Goal: Transaction & Acquisition: Purchase product/service

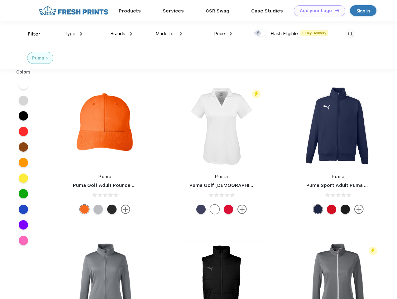
click at [317, 11] on link "Add your Logo Design Tool" at bounding box center [319, 10] width 51 height 11
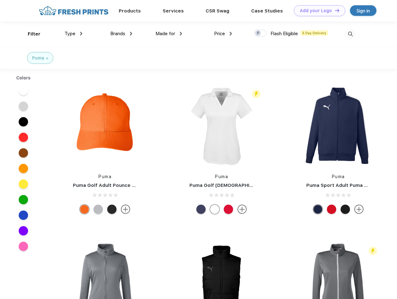
click at [0, 0] on div "Design Tool" at bounding box center [0, 0] width 0 height 0
click at [334, 10] on link "Add your Logo Design Tool" at bounding box center [319, 10] width 51 height 11
click at [30, 34] on div "Filter" at bounding box center [34, 34] width 13 height 7
click at [73, 34] on span "Type" at bounding box center [69, 34] width 11 height 6
click at [121, 34] on span "Brands" at bounding box center [117, 34] width 15 height 6
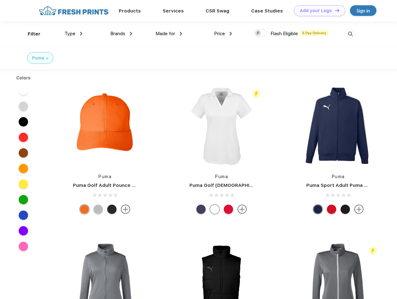
click at [169, 34] on span "Made for" at bounding box center [165, 34] width 20 height 6
click at [223, 34] on span "Price" at bounding box center [219, 34] width 11 height 6
click at [260, 33] on div at bounding box center [260, 33] width 12 height 7
click at [258, 33] on input "checkbox" at bounding box center [256, 31] width 4 height 4
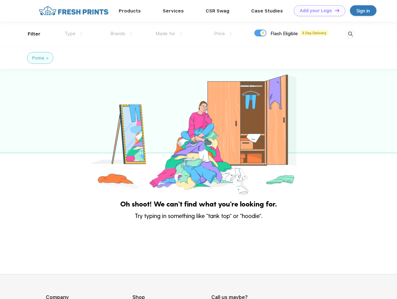
click at [350, 34] on img at bounding box center [350, 34] width 10 height 10
